Goal: Information Seeking & Learning: Learn about a topic

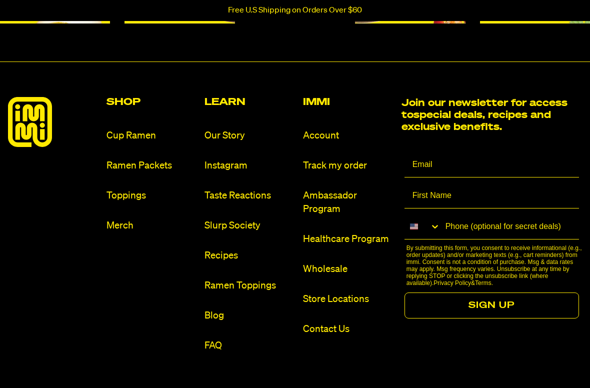
scroll to position [1033, 0]
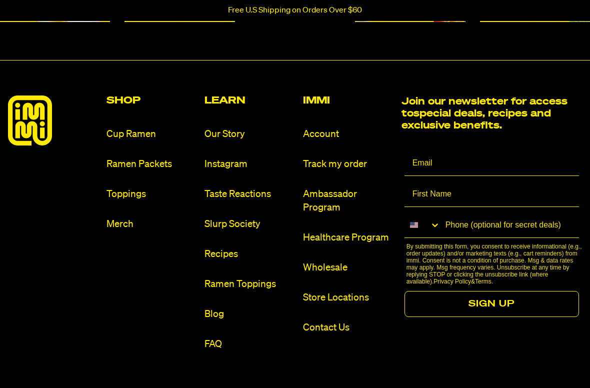
click at [233, 258] on link "Recipes" at bounding box center [250, 255] width 91 height 14
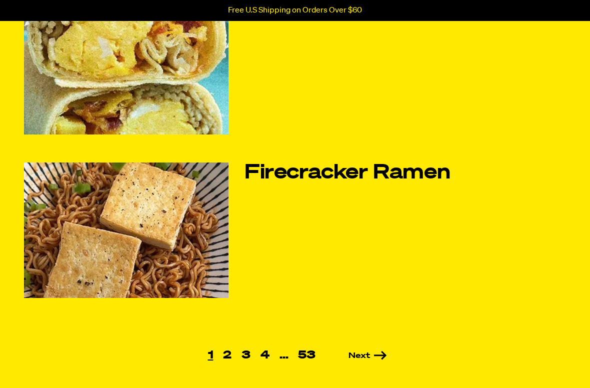
scroll to position [610, 0]
click at [237, 347] on link "3" at bounding box center [246, 355] width 19 height 11
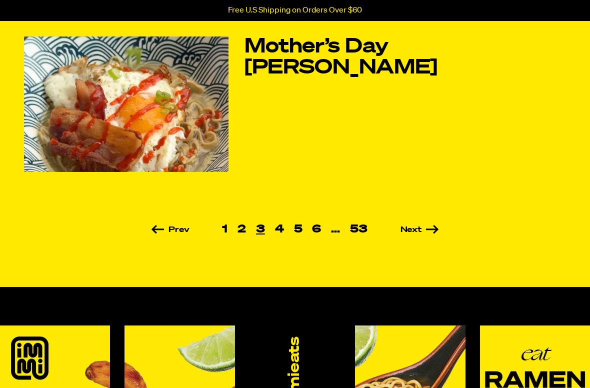
scroll to position [736, 0]
click at [243, 230] on link "2" at bounding box center [242, 229] width 19 height 11
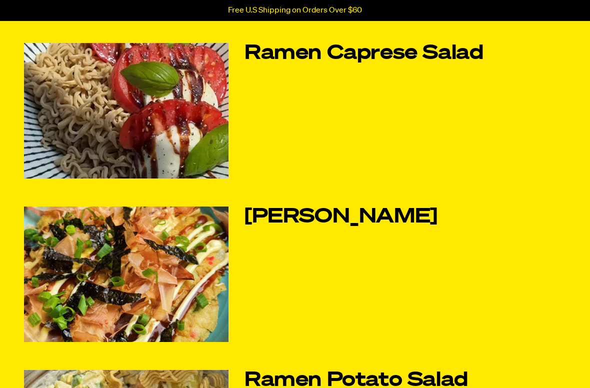
scroll to position [75, 0]
click at [187, 284] on img at bounding box center [126, 275] width 205 height 136
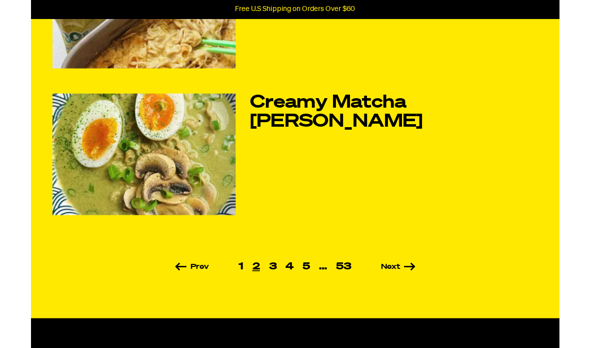
scroll to position [668, 0]
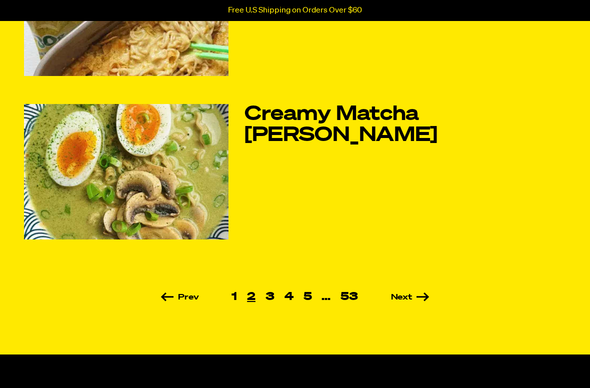
click at [293, 301] on link "4" at bounding box center [289, 297] width 19 height 11
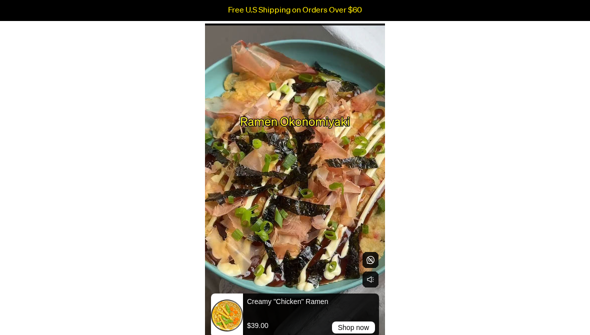
click at [317, 152] on video at bounding box center [295, 184] width 180 height 320
click at [378, 283] on rect "Toggle sound" at bounding box center [371, 280] width 16 height 16
click at [339, 166] on video at bounding box center [295, 184] width 180 height 320
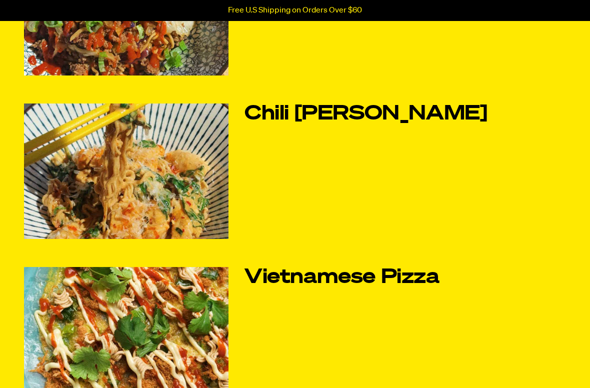
scroll to position [505, 0]
click at [191, 203] on img at bounding box center [126, 172] width 205 height 136
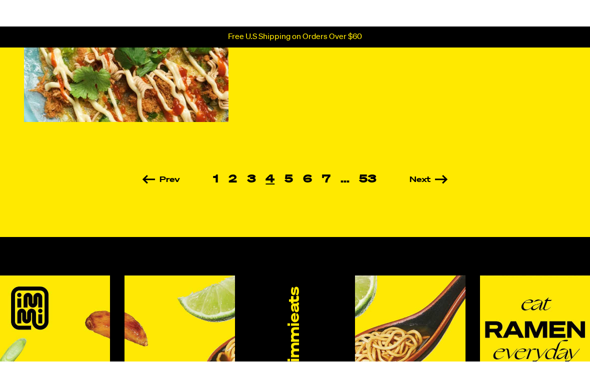
scroll to position [814, 0]
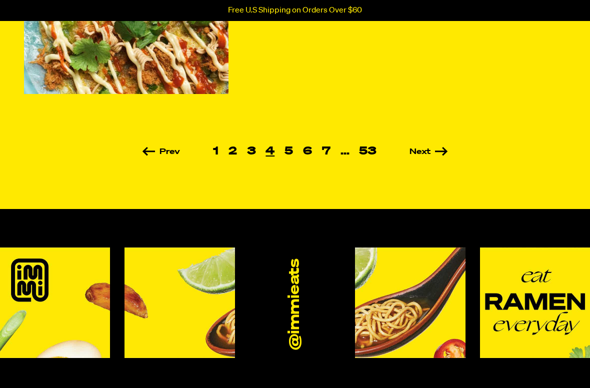
click at [291, 148] on link "5" at bounding box center [289, 151] width 19 height 11
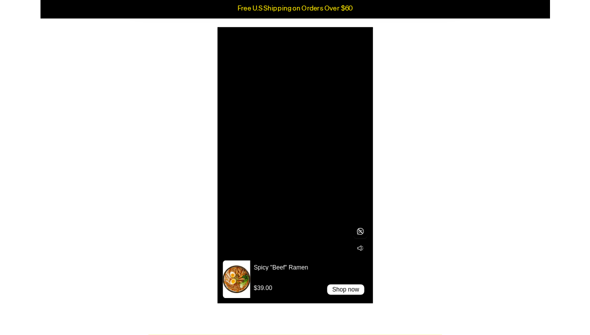
scroll to position [444, 0]
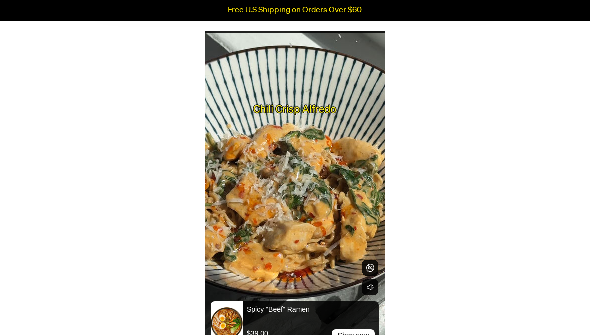
click at [312, 164] on video at bounding box center [295, 192] width 180 height 320
click at [302, 197] on icon "Play video" at bounding box center [296, 191] width 24 height 24
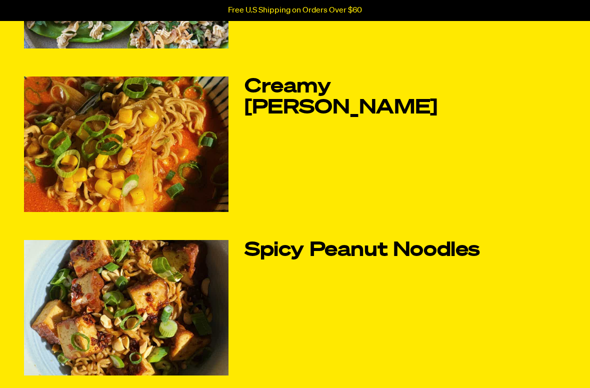
scroll to position [205, 0]
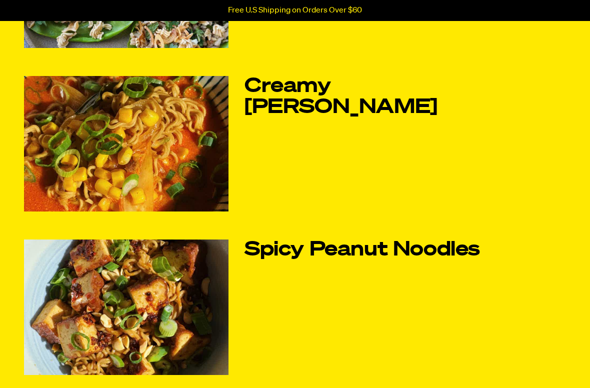
click at [170, 161] on img at bounding box center [126, 145] width 205 height 136
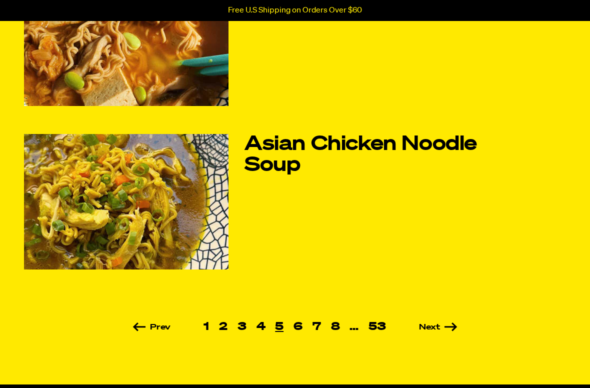
scroll to position [640, 0]
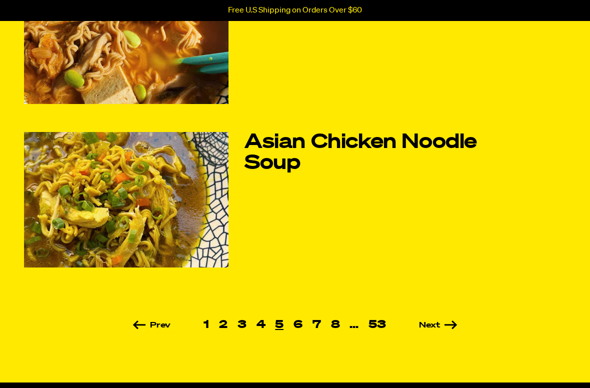
click at [302, 328] on link "6" at bounding box center [298, 325] width 19 height 11
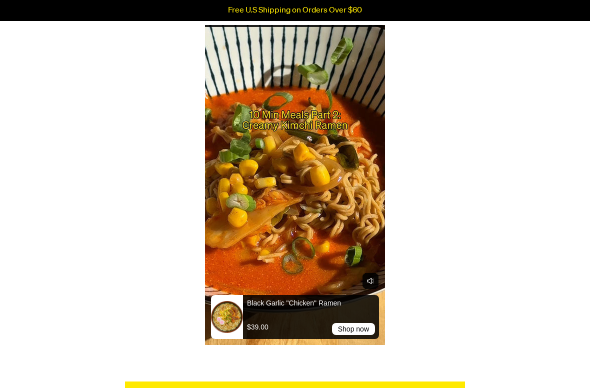
scroll to position [451, 0]
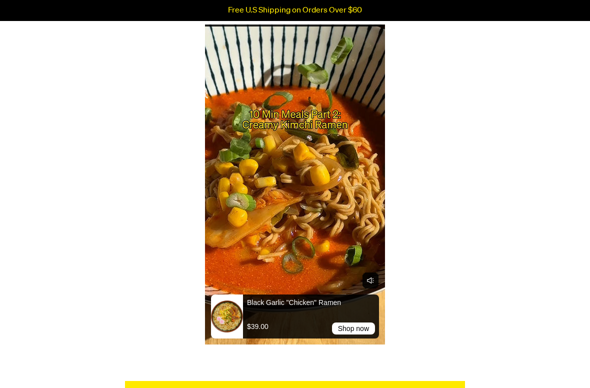
click at [301, 182] on video at bounding box center [295, 185] width 180 height 320
click at [299, 173] on icon "Play video" at bounding box center [296, 184] width 24 height 24
click at [338, 171] on video at bounding box center [295, 185] width 180 height 320
click at [379, 278] on div at bounding box center [374, 185] width 23 height 320
click at [373, 279] on icon "Toggle sound" at bounding box center [370, 281] width 5 height 6
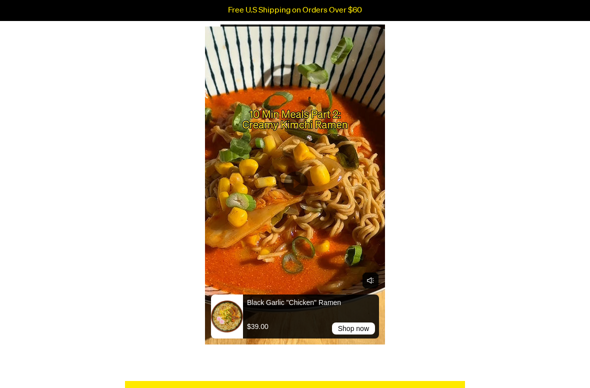
click at [341, 241] on video at bounding box center [295, 185] width 180 height 320
click at [356, 118] on video at bounding box center [295, 185] width 180 height 320
click at [375, 280] on rect "Toggle sound" at bounding box center [371, 281] width 16 height 16
click at [357, 278] on video at bounding box center [295, 185] width 180 height 320
click at [317, 162] on video at bounding box center [295, 185] width 180 height 320
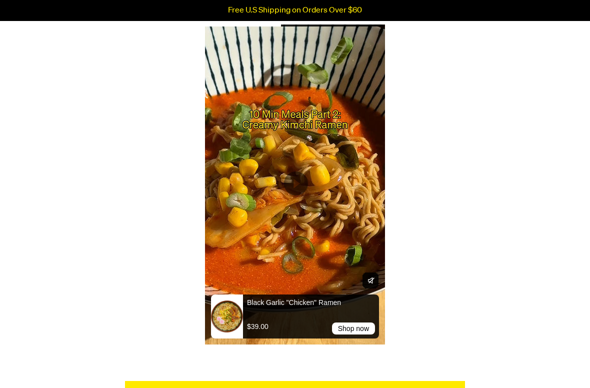
click at [368, 279] on rect "Toggle sound" at bounding box center [371, 281] width 16 height 16
click at [347, 230] on video at bounding box center [295, 185] width 180 height 320
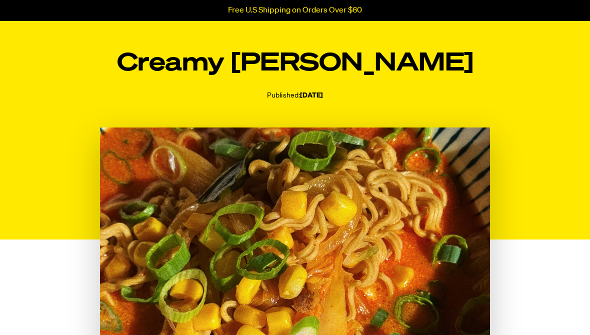
scroll to position [0, 0]
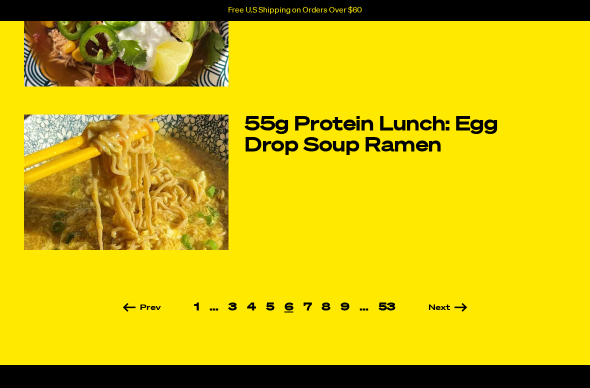
scroll to position [658, 0]
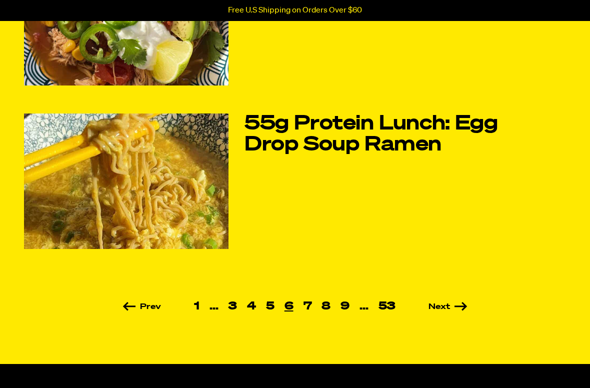
click at [315, 308] on link "7" at bounding box center [308, 307] width 19 height 11
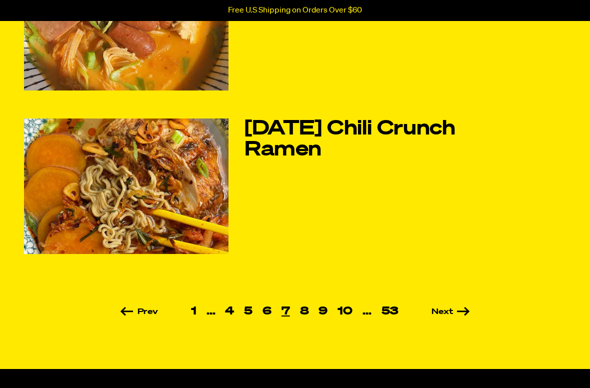
scroll to position [656, 0]
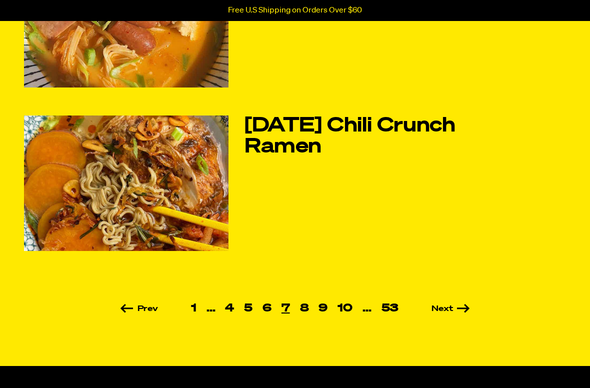
click at [312, 310] on link "8" at bounding box center [304, 309] width 19 height 11
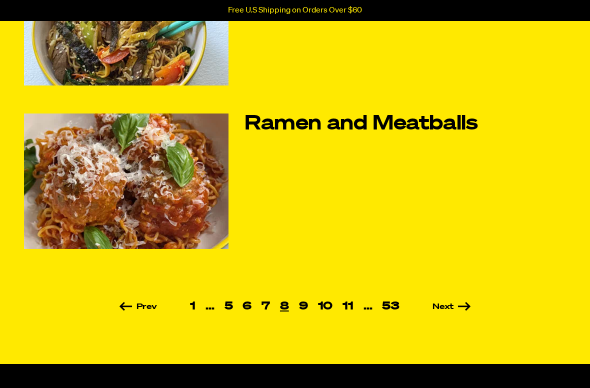
scroll to position [659, 0]
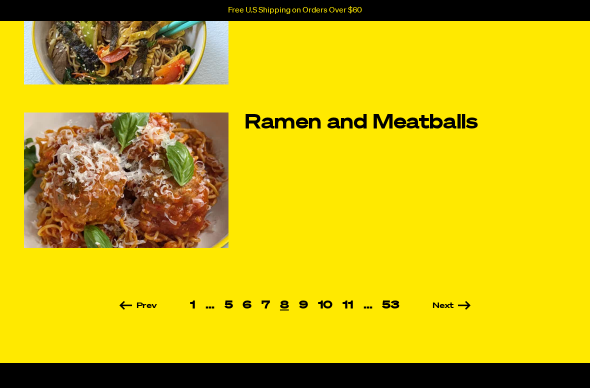
click at [310, 309] on link "9" at bounding box center [303, 306] width 19 height 11
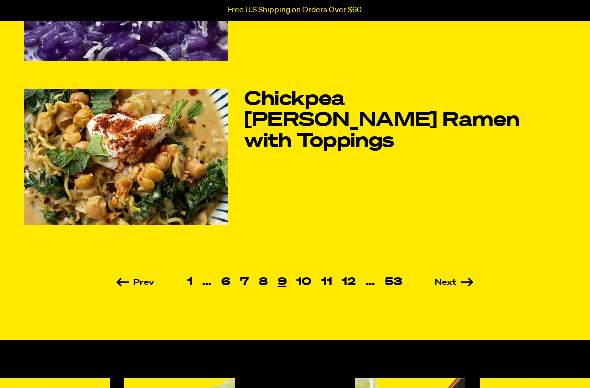
scroll to position [706, 0]
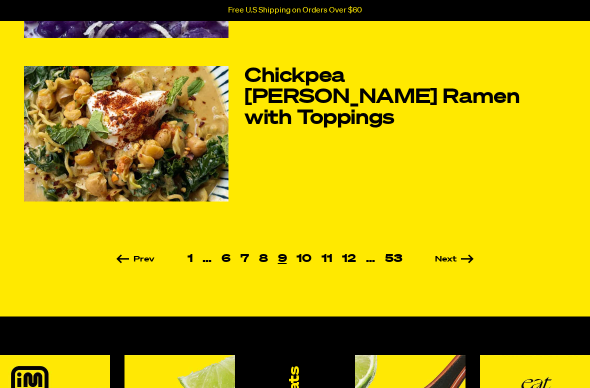
click at [313, 261] on link "10" at bounding box center [304, 259] width 25 height 11
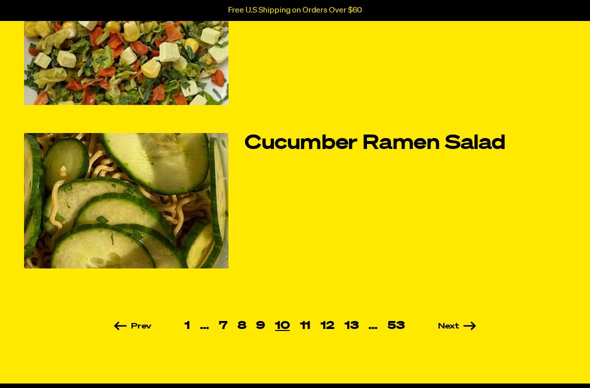
scroll to position [639, 0]
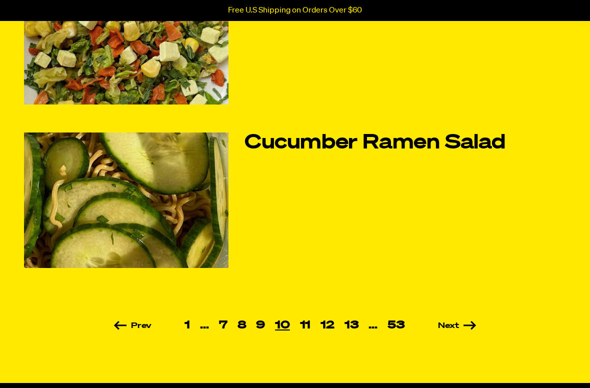
click at [310, 327] on link "11" at bounding box center [305, 326] width 21 height 11
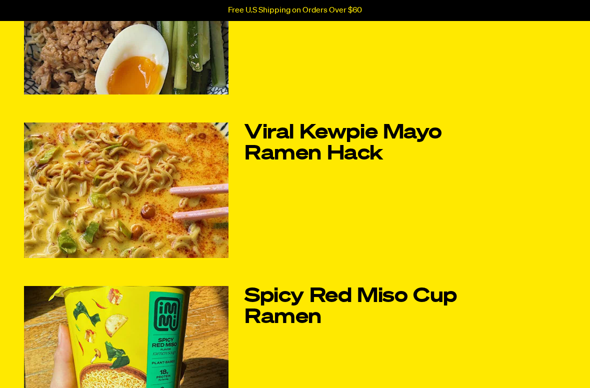
scroll to position [159, 0]
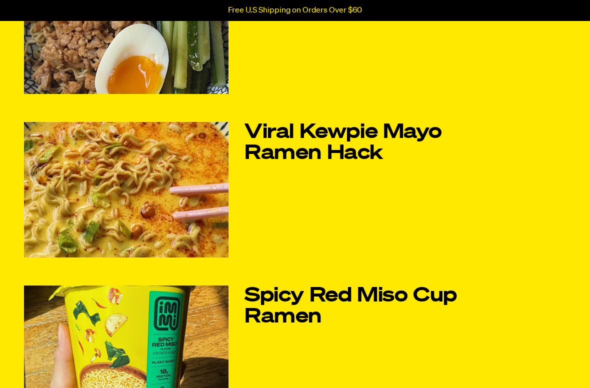
click at [393, 144] on link "Viral Kewpie Mayo Ramen Hack" at bounding box center [383, 144] width 276 height 42
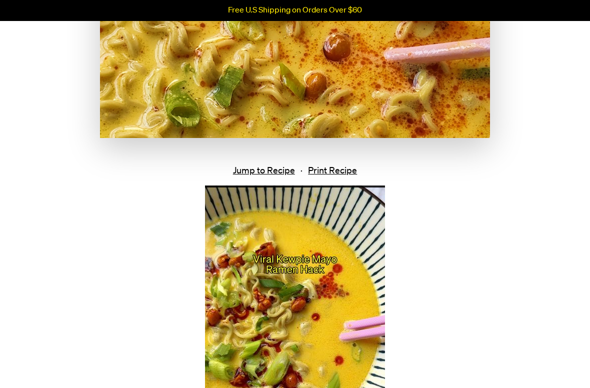
scroll to position [404, 0]
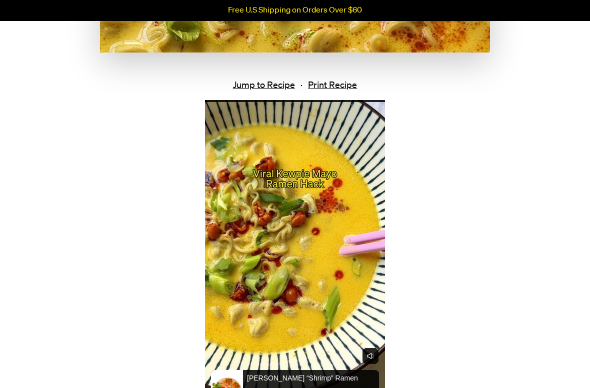
click at [322, 248] on video at bounding box center [295, 261] width 180 height 320
click at [372, 347] on rect "Toggle sound" at bounding box center [371, 356] width 16 height 16
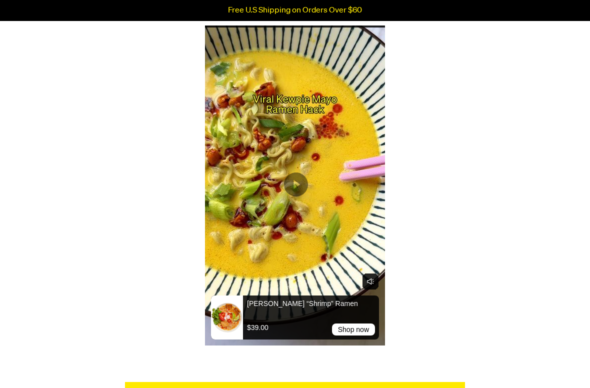
scroll to position [499, 0]
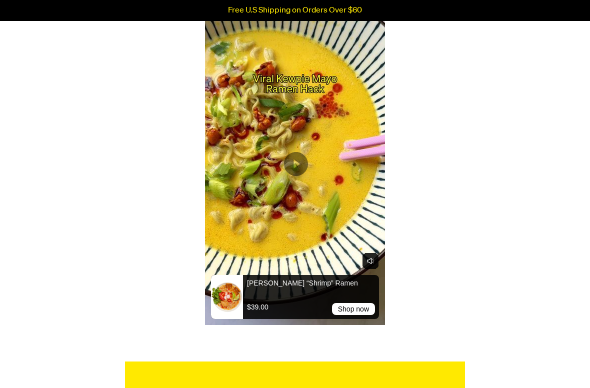
click at [364, 194] on div at bounding box center [374, 166] width 23 height 320
click at [299, 169] on icon "Play video" at bounding box center [296, 165] width 24 height 24
click at [344, 236] on video at bounding box center [295, 165] width 180 height 320
click at [364, 262] on rect "Toggle sound" at bounding box center [371, 261] width 16 height 16
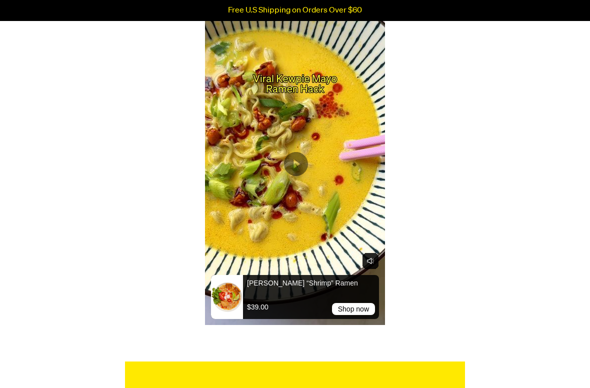
click at [363, 242] on div at bounding box center [374, 165] width 23 height 320
click at [353, 194] on video at bounding box center [295, 165] width 180 height 320
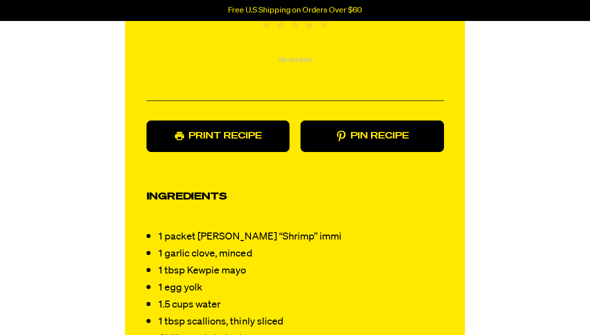
scroll to position [916, 0]
